Goal: Find specific page/section: Find specific page/section

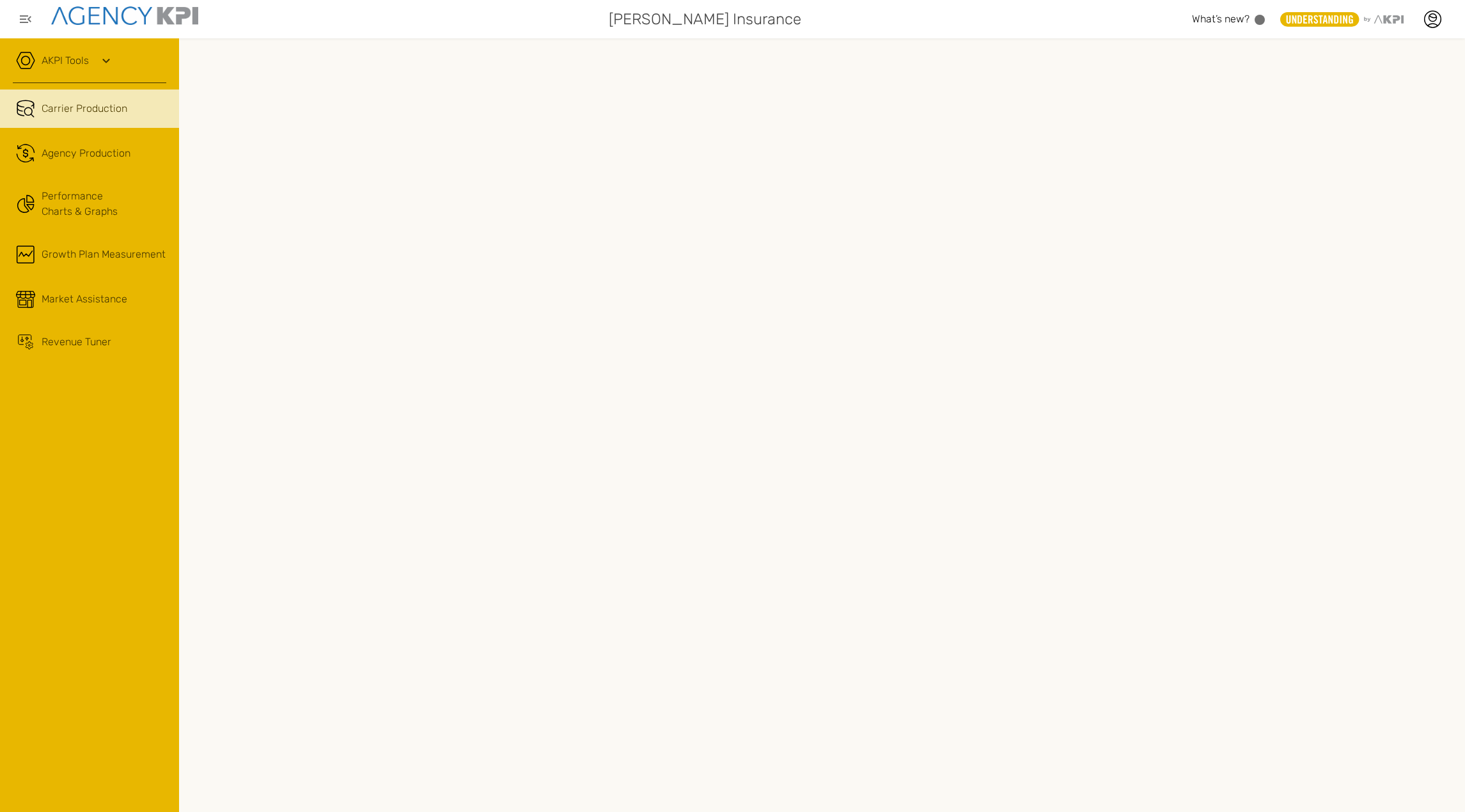
click at [75, 55] on link "AKPI Tools" at bounding box center [65, 61] width 48 height 15
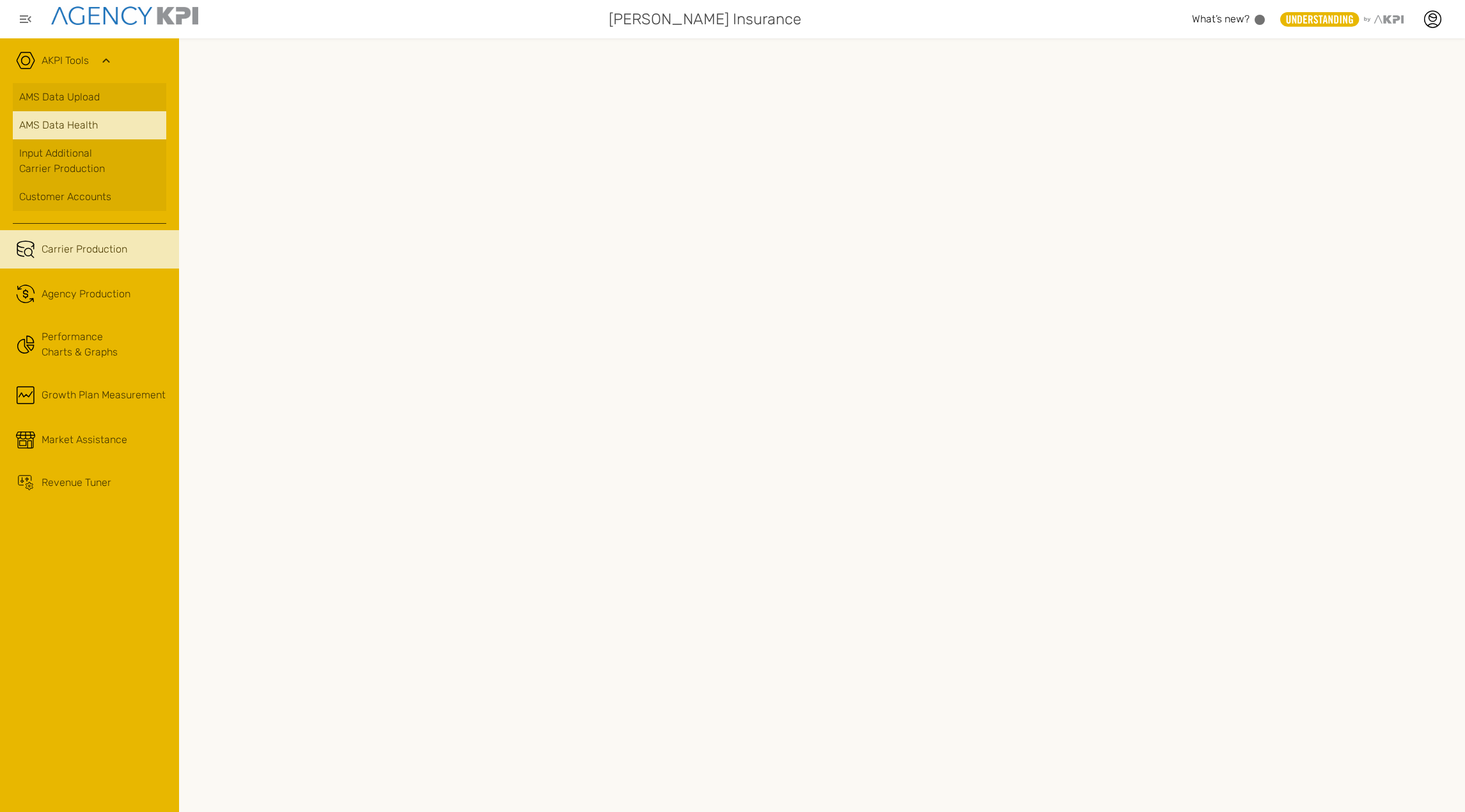
click at [60, 138] on link "AMS Data Health" at bounding box center [90, 125] width 154 height 28
